Goal: Navigation & Orientation: Find specific page/section

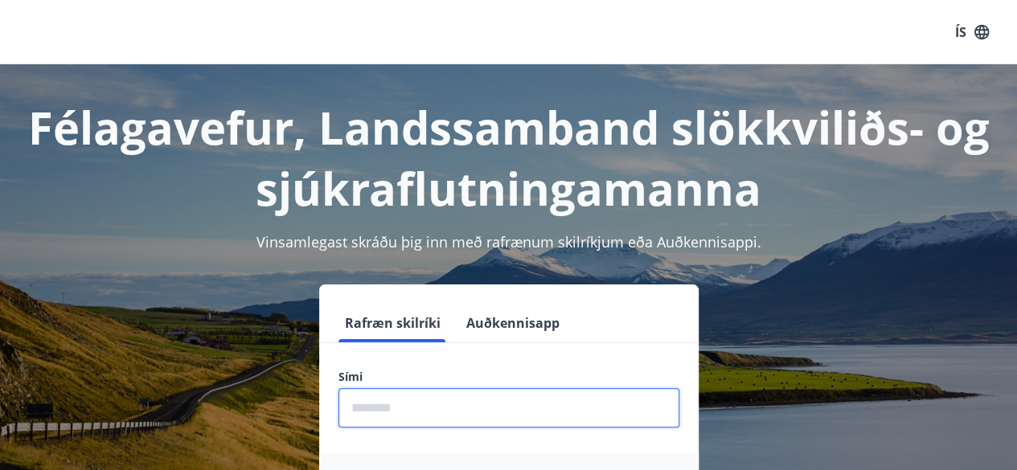
click at [492, 426] on input "phone" at bounding box center [508, 407] width 341 height 39
type input "********"
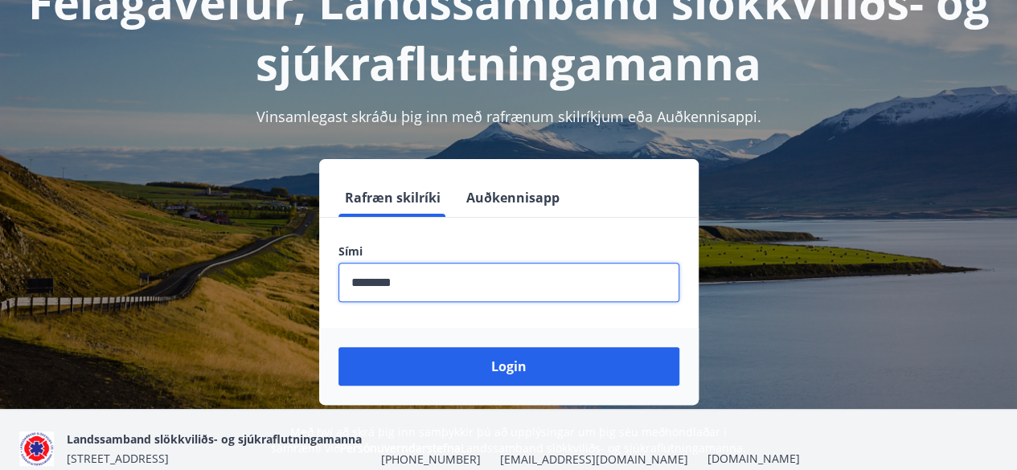
scroll to position [140, 0]
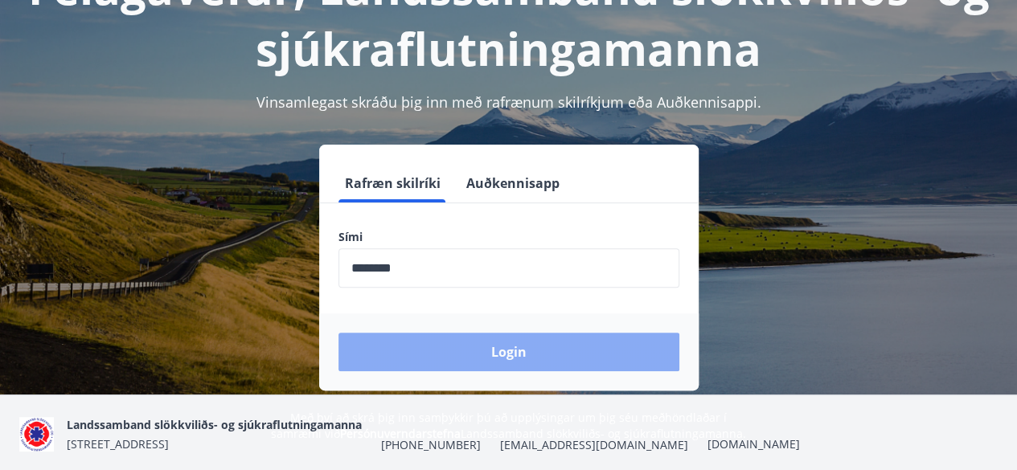
click at [576, 351] on button "Login" at bounding box center [508, 352] width 341 height 39
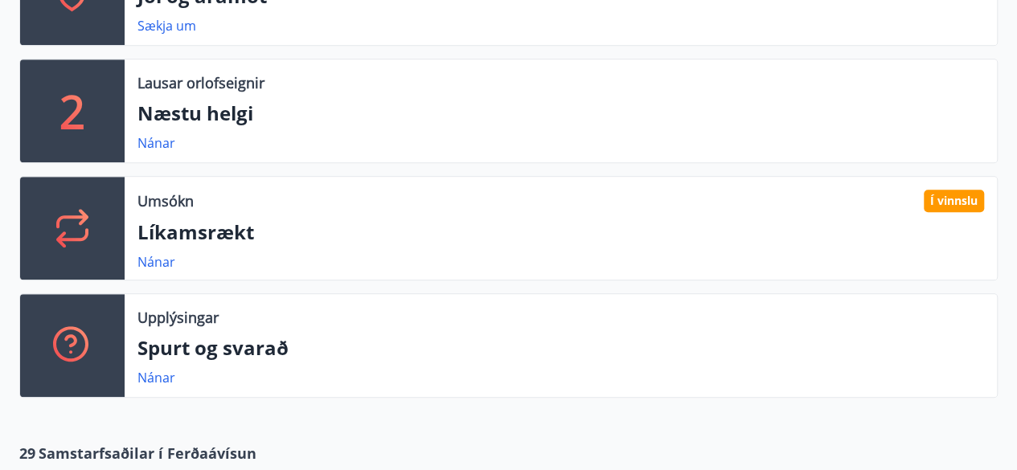
scroll to position [444, 0]
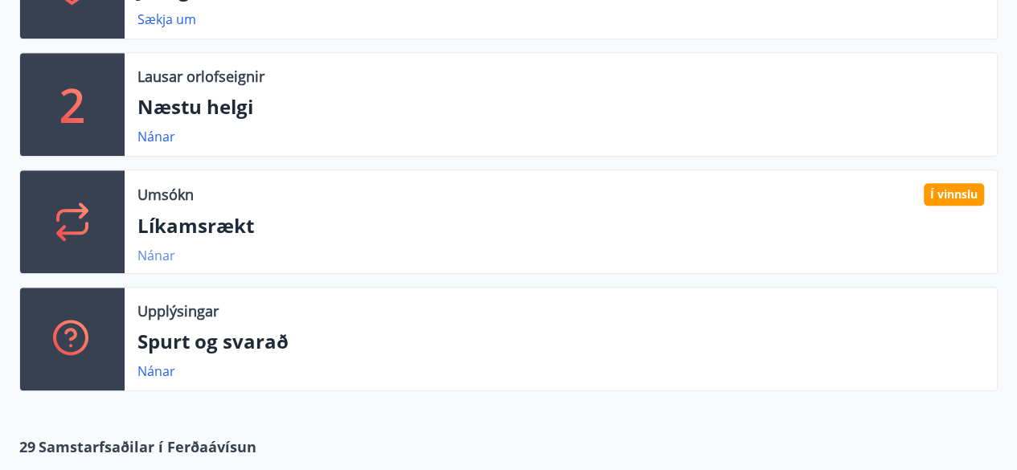
click at [157, 252] on link "Nánar" at bounding box center [156, 256] width 38 height 18
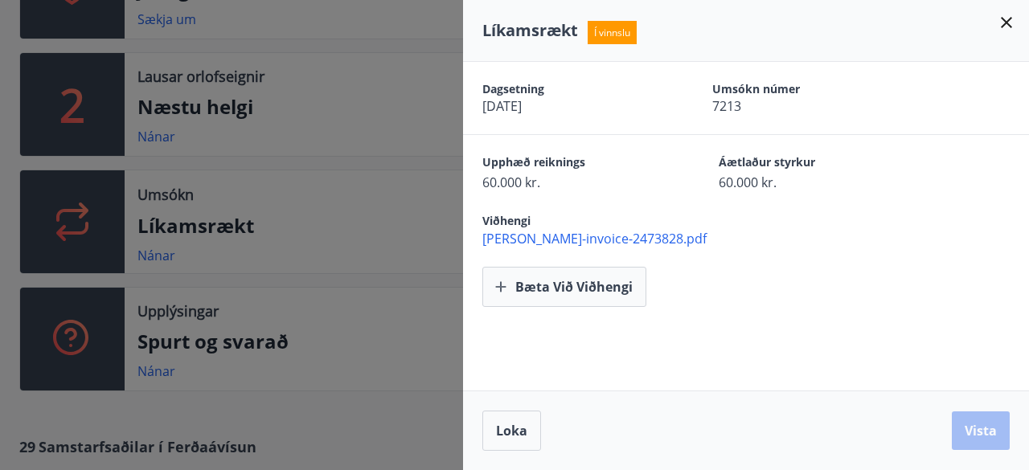
click at [652, 101] on span "[DATE]" at bounding box center [569, 106] width 174 height 18
click at [1009, 23] on icon at bounding box center [1006, 22] width 19 height 19
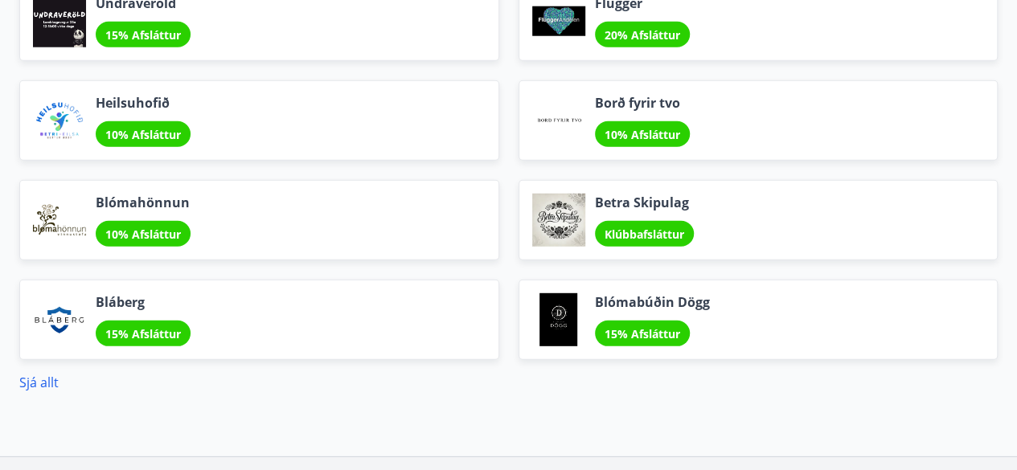
scroll to position [2167, 0]
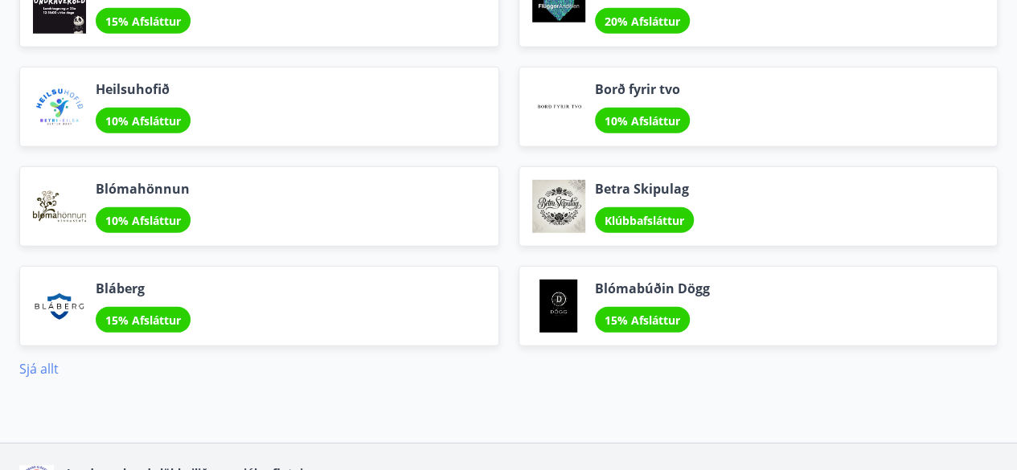
click at [39, 369] on link "Sjá allt" at bounding box center [38, 369] width 39 height 18
